Goal: Entertainment & Leisure: Consume media (video, audio)

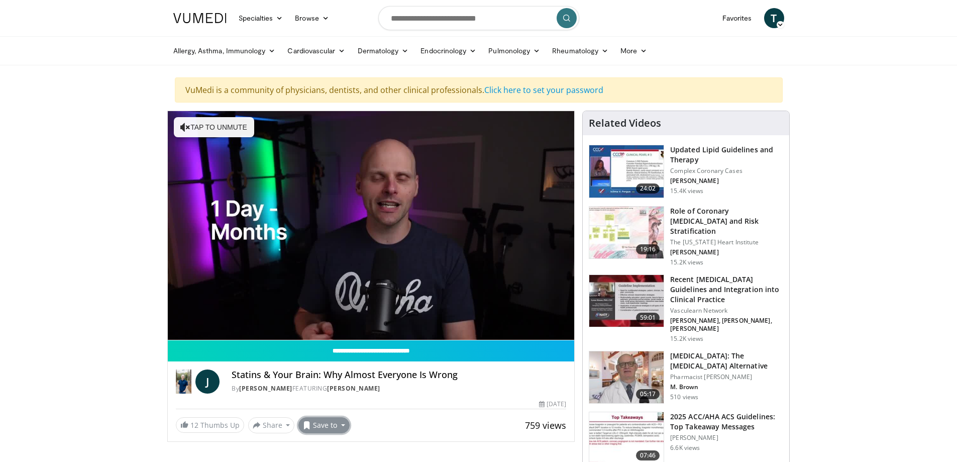
click at [341, 424] on button "Save to" at bounding box center [323, 425] width 51 height 16
click at [342, 381] on span "Add to Favorites" at bounding box center [342, 379] width 62 height 11
